Goal: Go to known website: Access a specific website the user already knows

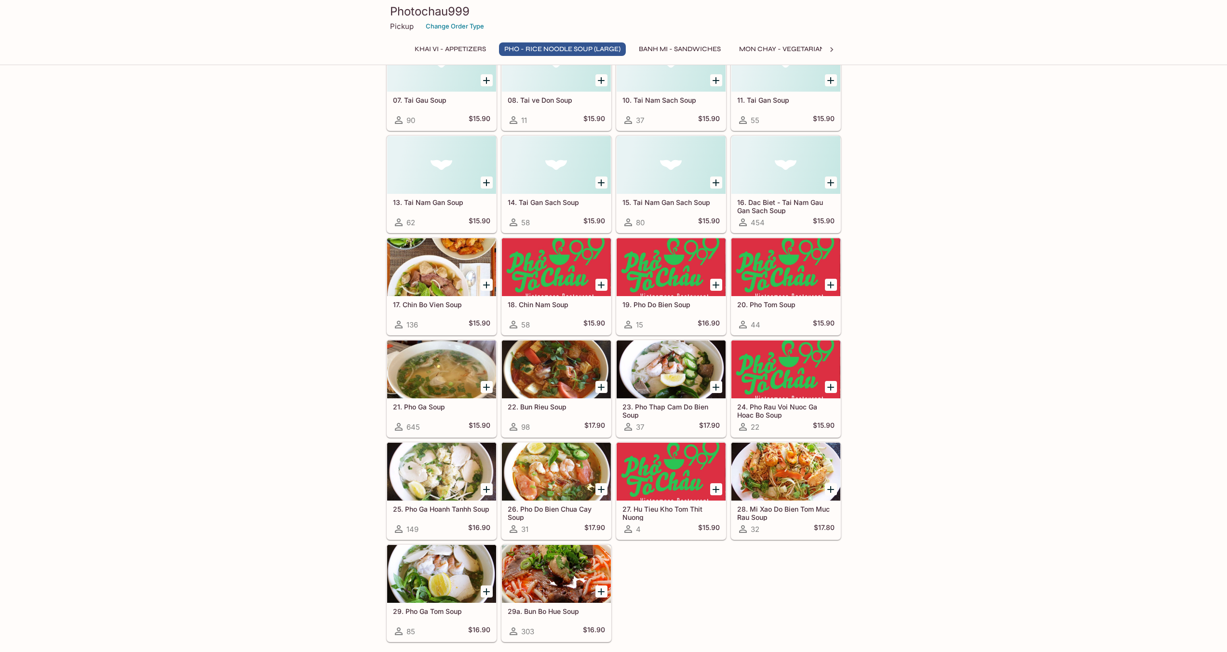
scroll to position [569, 0]
